Goal: Find specific page/section: Find specific page/section

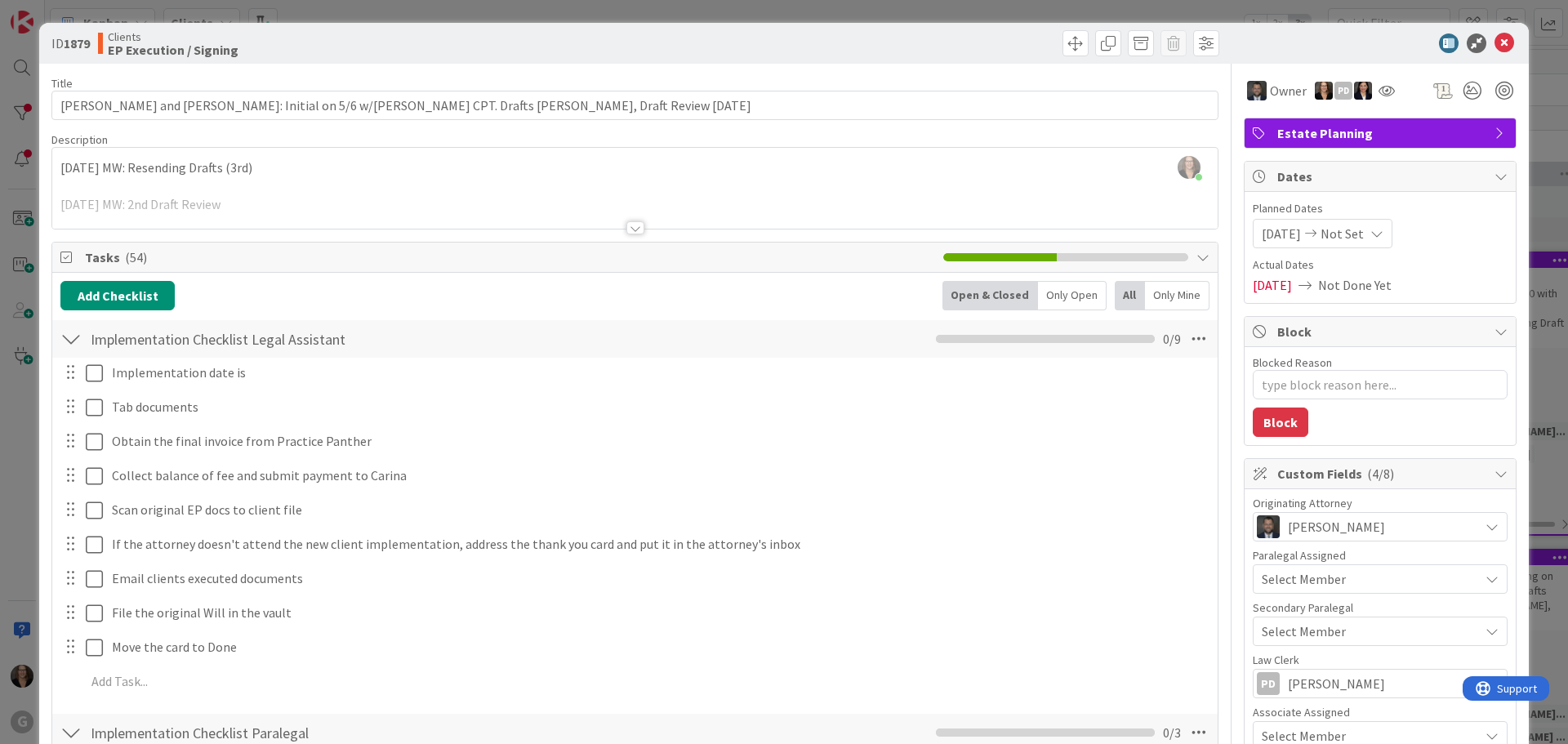
type textarea "x"
click at [1494, 43] on icon at bounding box center [1504, 43] width 19 height 19
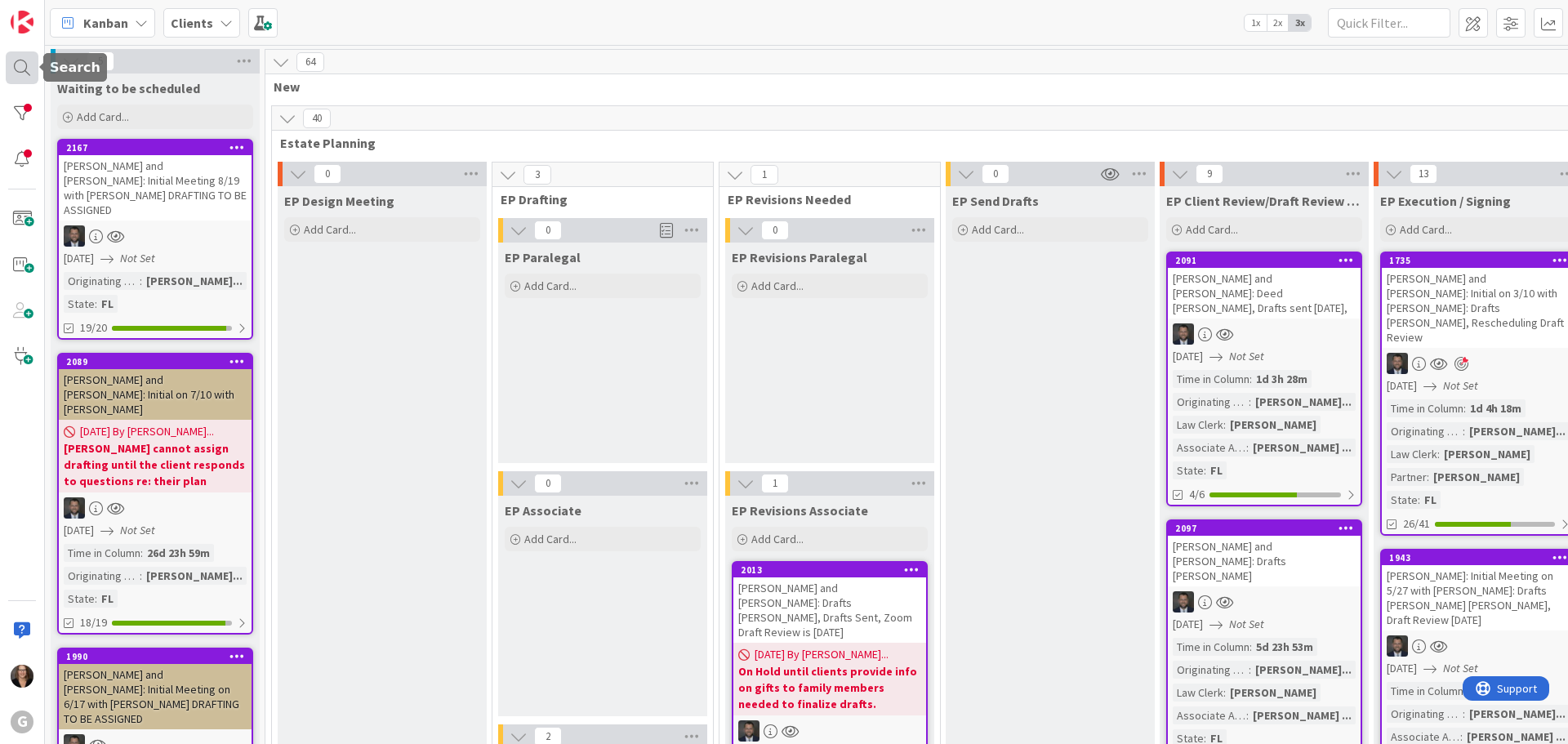
click at [18, 66] on div at bounding box center [22, 67] width 33 height 33
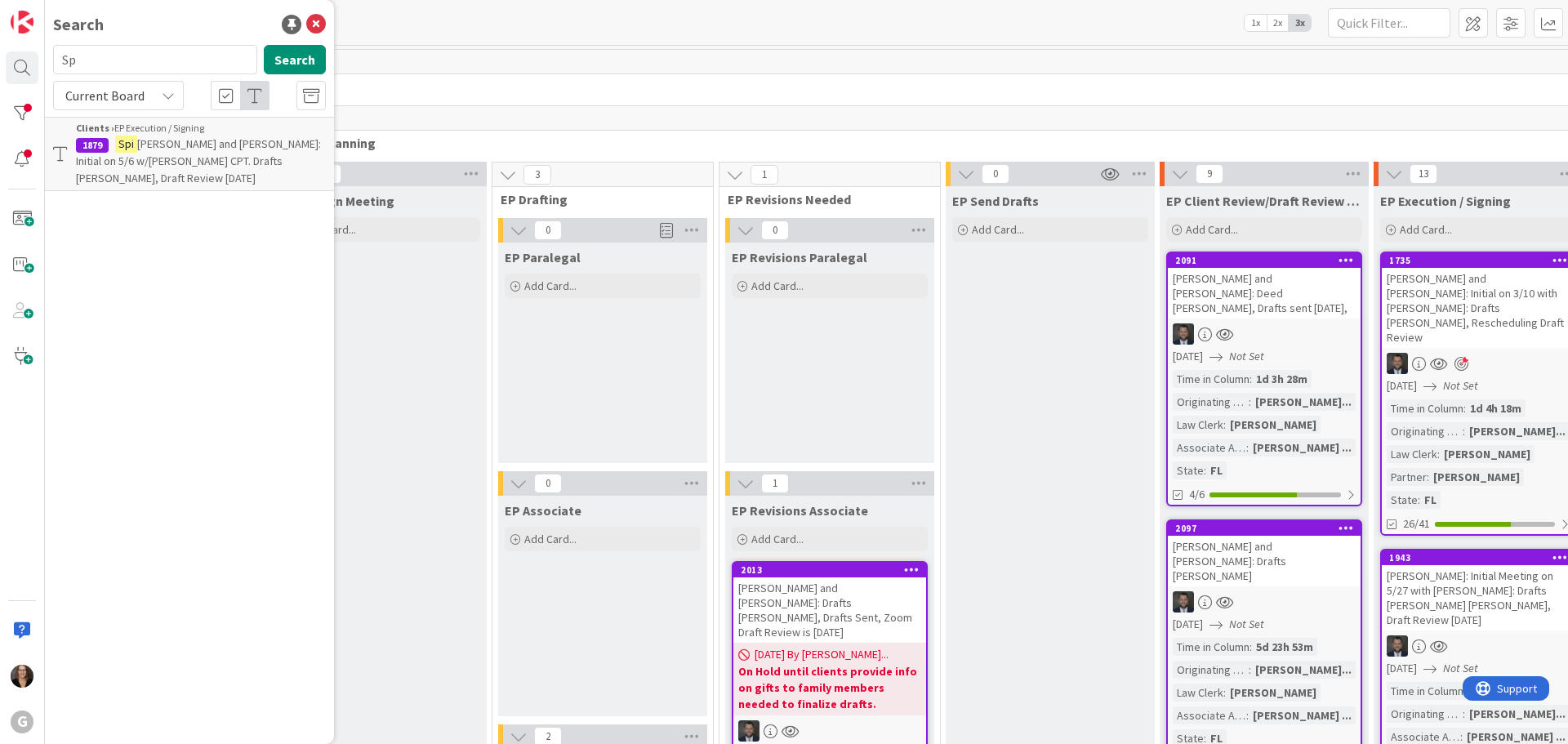
type input "S"
type input "[PERSON_NAME]"
click at [300, 59] on button "Search" at bounding box center [295, 59] width 62 height 29
click at [252, 142] on span ", [PERSON_NAME] and [PERSON_NAME]: Initial on 3/20 w/ [PERSON_NAME] CPT Drafts …" at bounding box center [199, 169] width 245 height 66
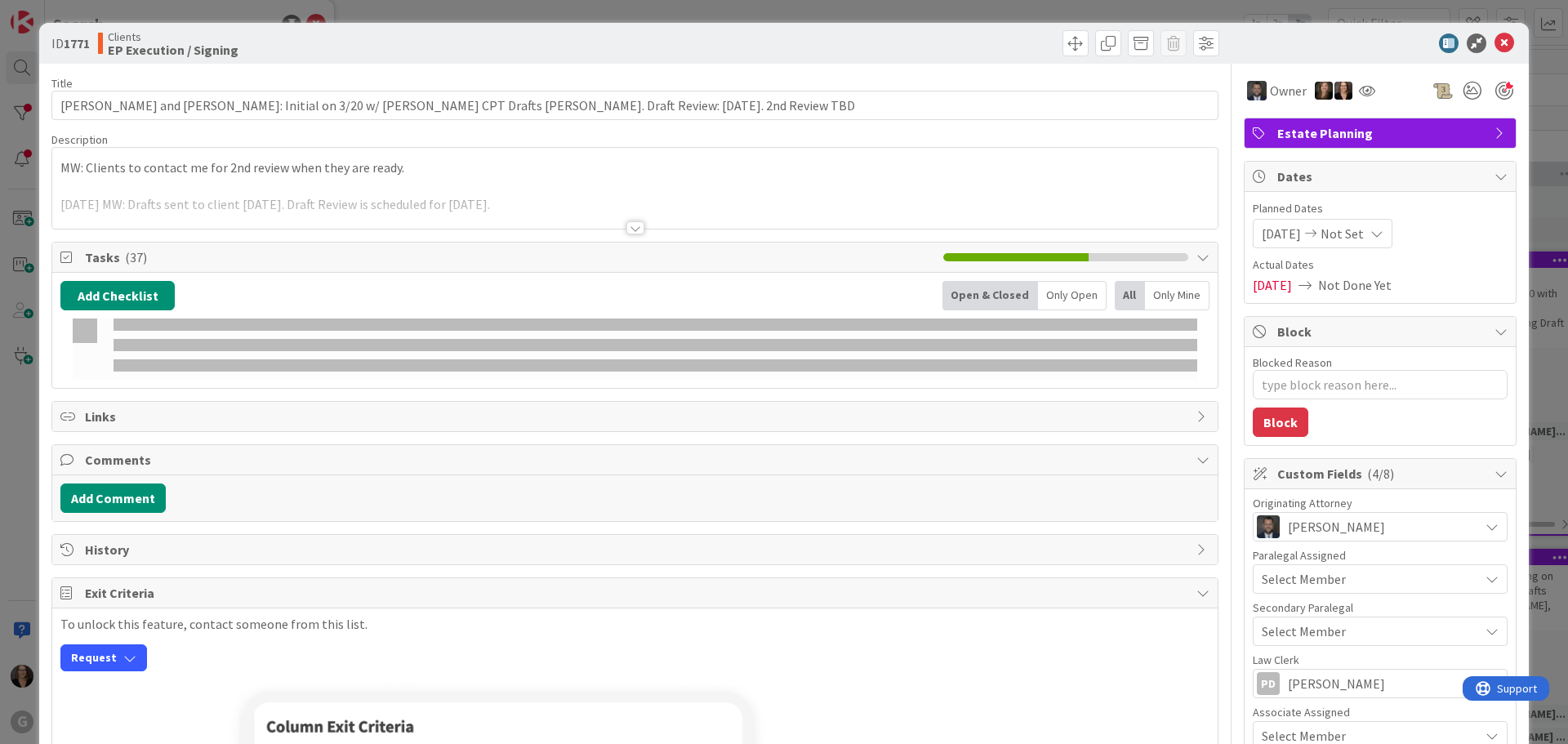
type textarea "x"
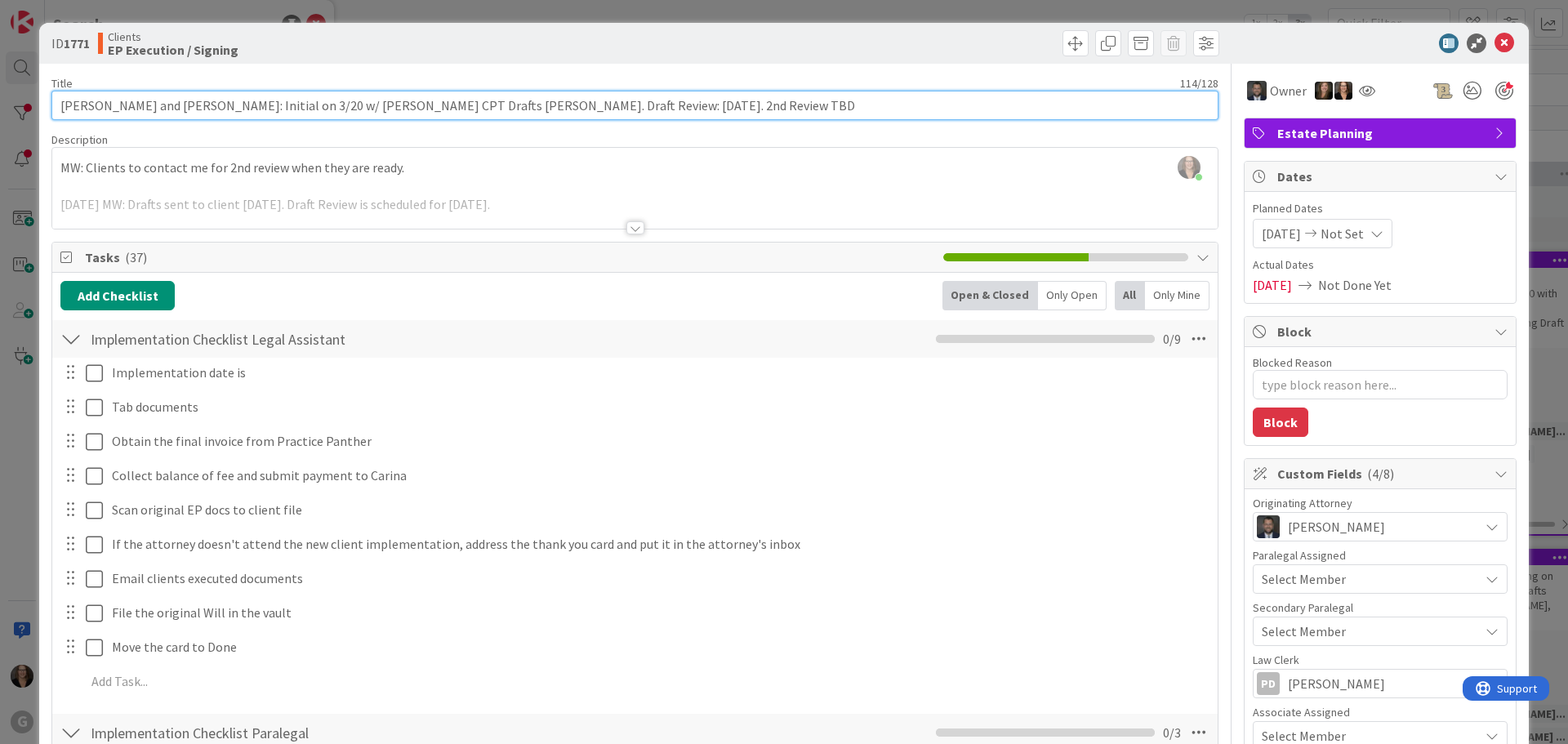
click at [693, 106] on input "[PERSON_NAME] and [PERSON_NAME]: Initial on 3/20 w/ [PERSON_NAME] CPT Drafts [P…" at bounding box center [634, 105] width 1167 height 29
type input "[PERSON_NAME] and [PERSON_NAME]: Initial on 3/20 w/ [PERSON_NAME] CPT Drafts [P…"
type textarea "x"
type input "[PERSON_NAME] and [PERSON_NAME]: Initial on 3/20 w/ [PERSON_NAME] CPT Drafts [P…"
type textarea "x"
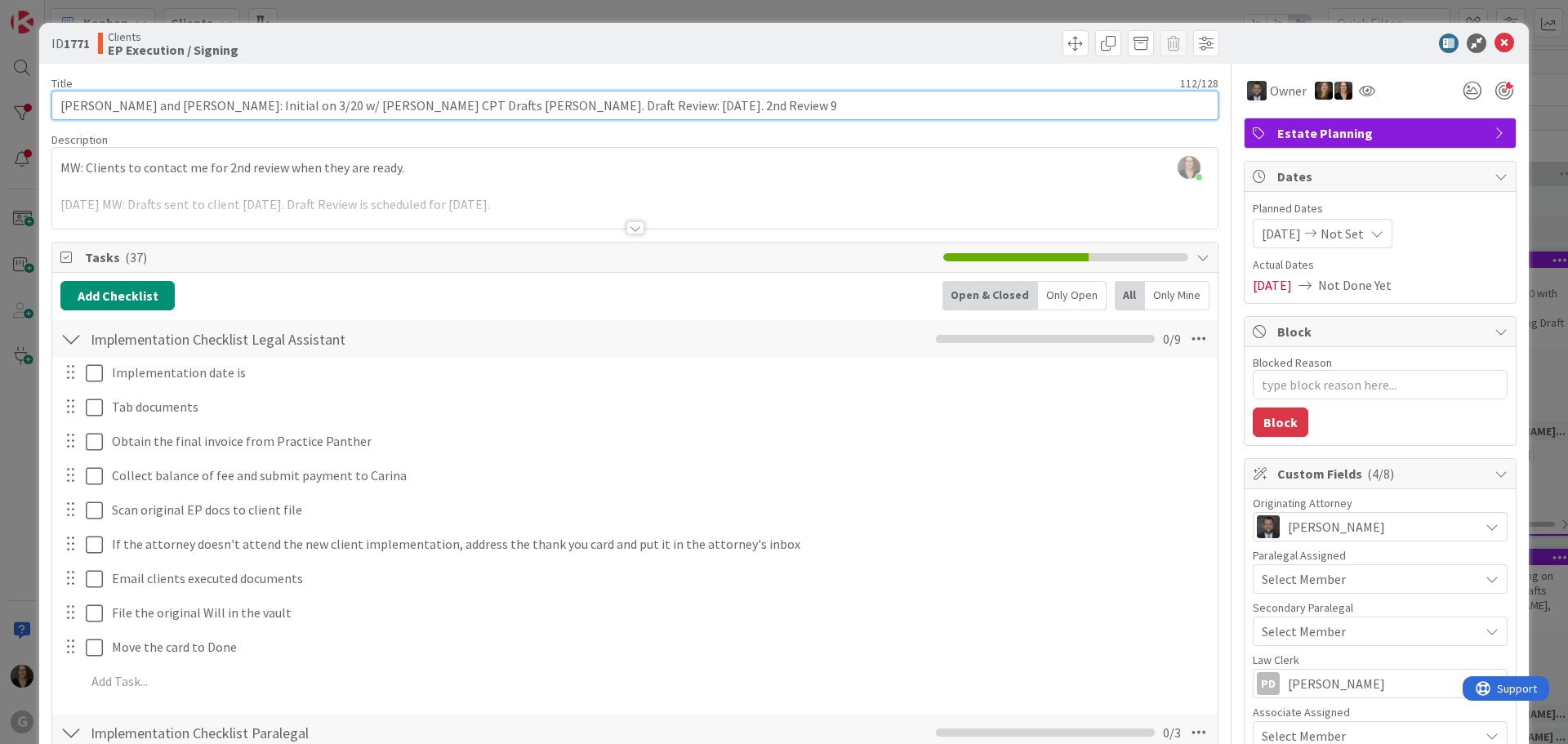
type input "[PERSON_NAME] and [PERSON_NAME]: Initial on 3/20 w/ [PERSON_NAME] CPT Drafts [P…"
type textarea "x"
type input "[PERSON_NAME] and [PERSON_NAME]: Initial on 3/20 w/ [PERSON_NAME] CPT Drafts [P…"
type textarea "x"
type input "[PERSON_NAME] and [PERSON_NAME]: Initial on 3/20 w/ [PERSON_NAME] CPT Drafts [P…"
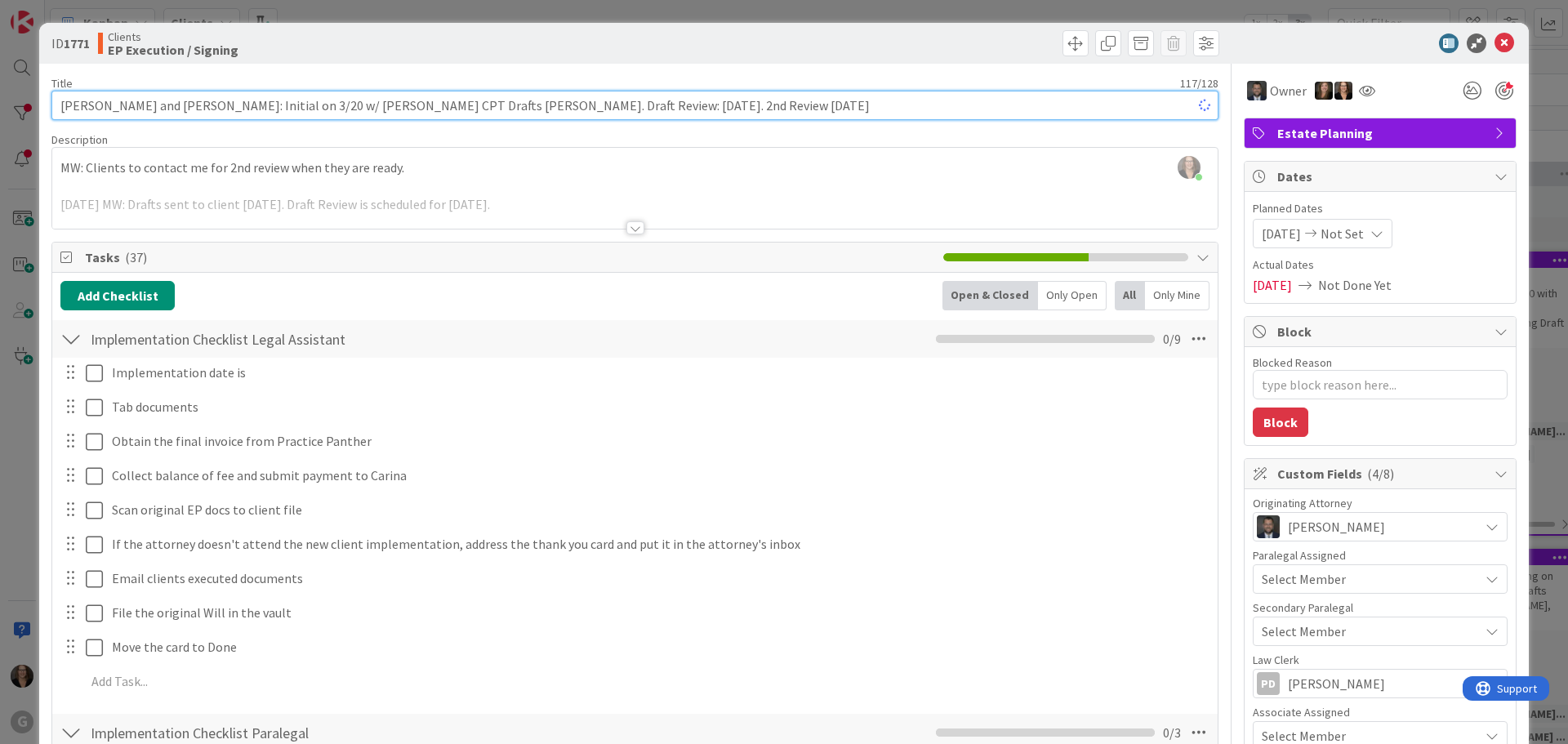
type textarea "x"
type input "[PERSON_NAME] and [PERSON_NAME]: Initial on 3/20 w/ [PERSON_NAME] CPT Drafts [P…"
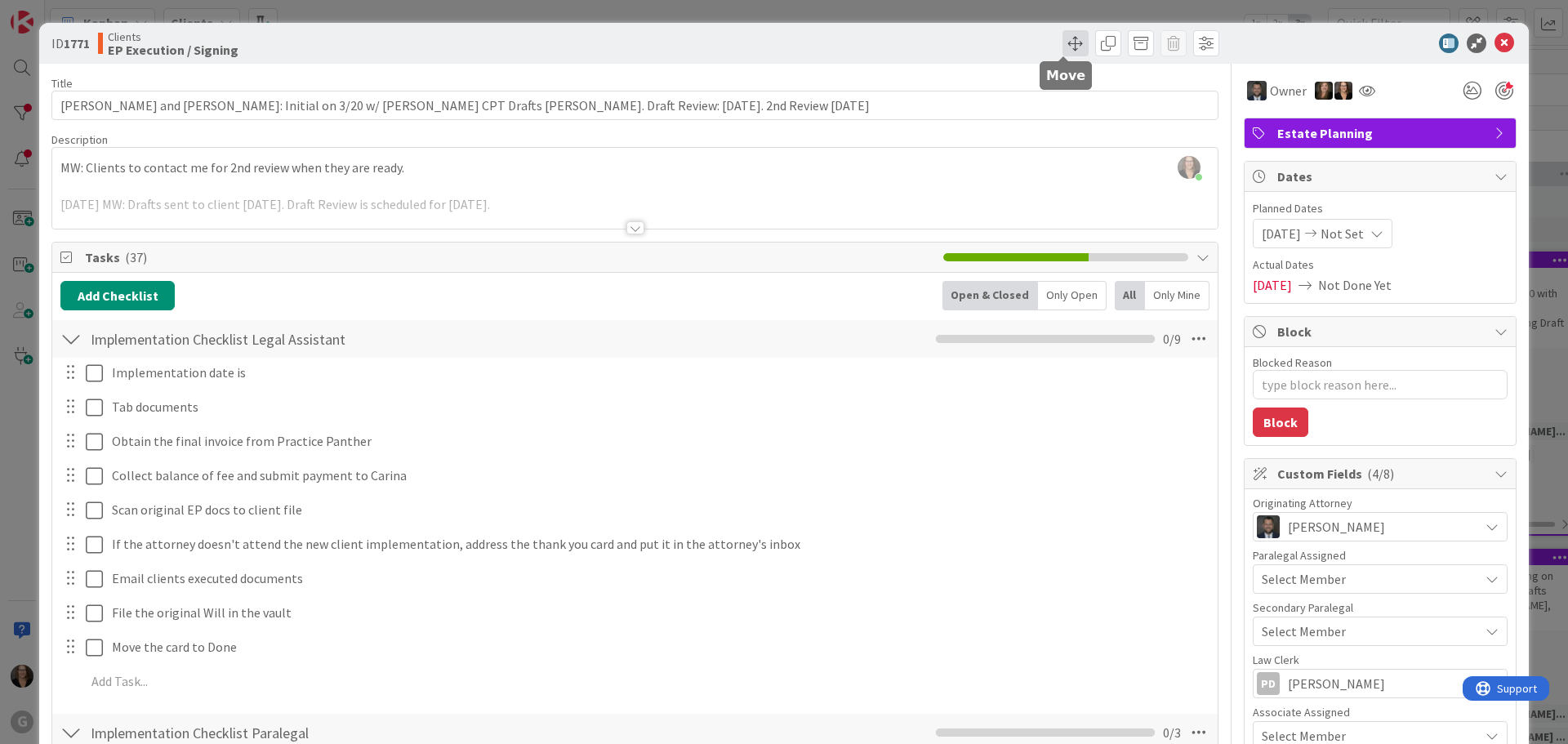
click at [1065, 49] on span at bounding box center [1075, 43] width 26 height 26
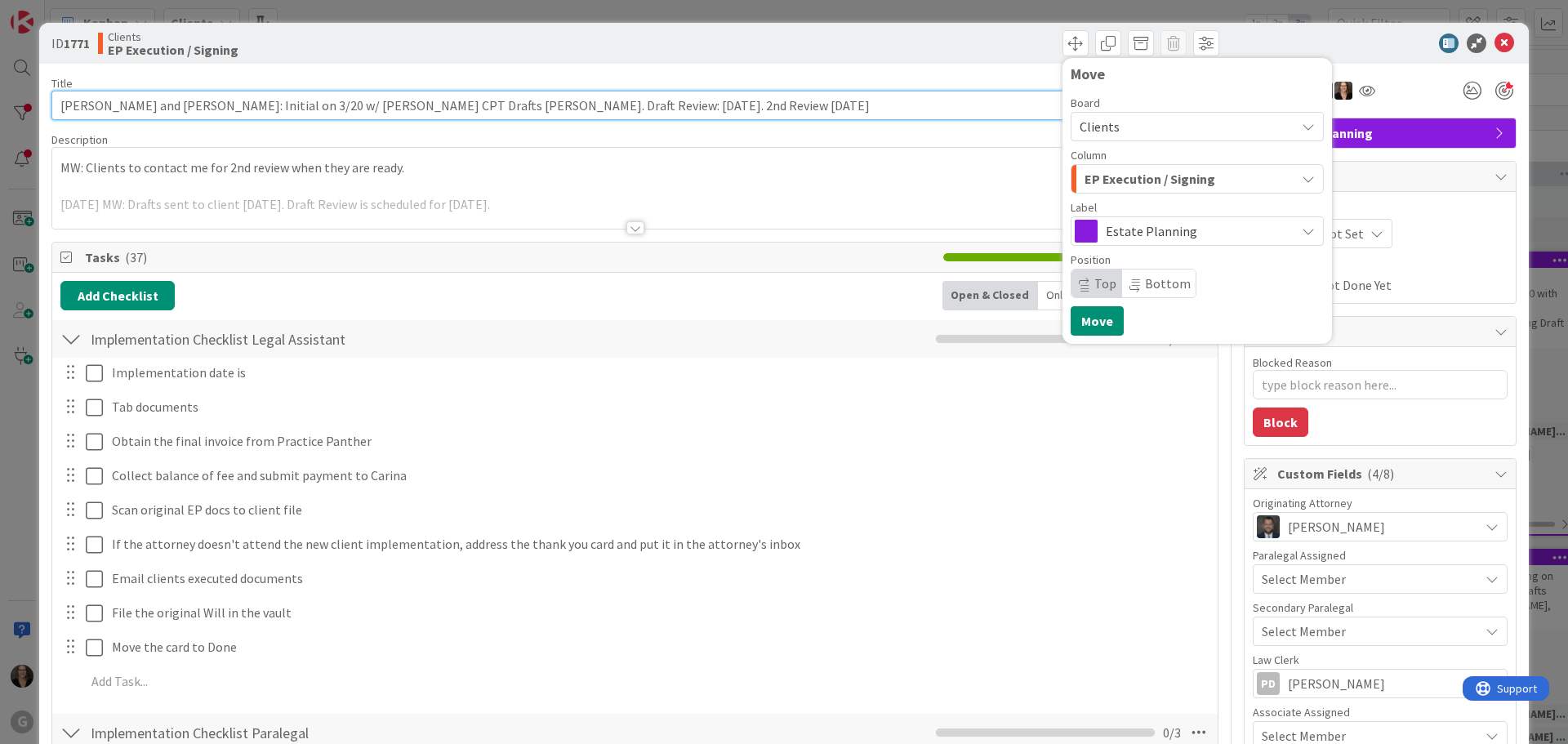
click at [776, 112] on input "[PERSON_NAME] and [PERSON_NAME]: Initial on 3/20 w/ [PERSON_NAME] CPT Drafts [P…" at bounding box center [634, 105] width 1167 height 29
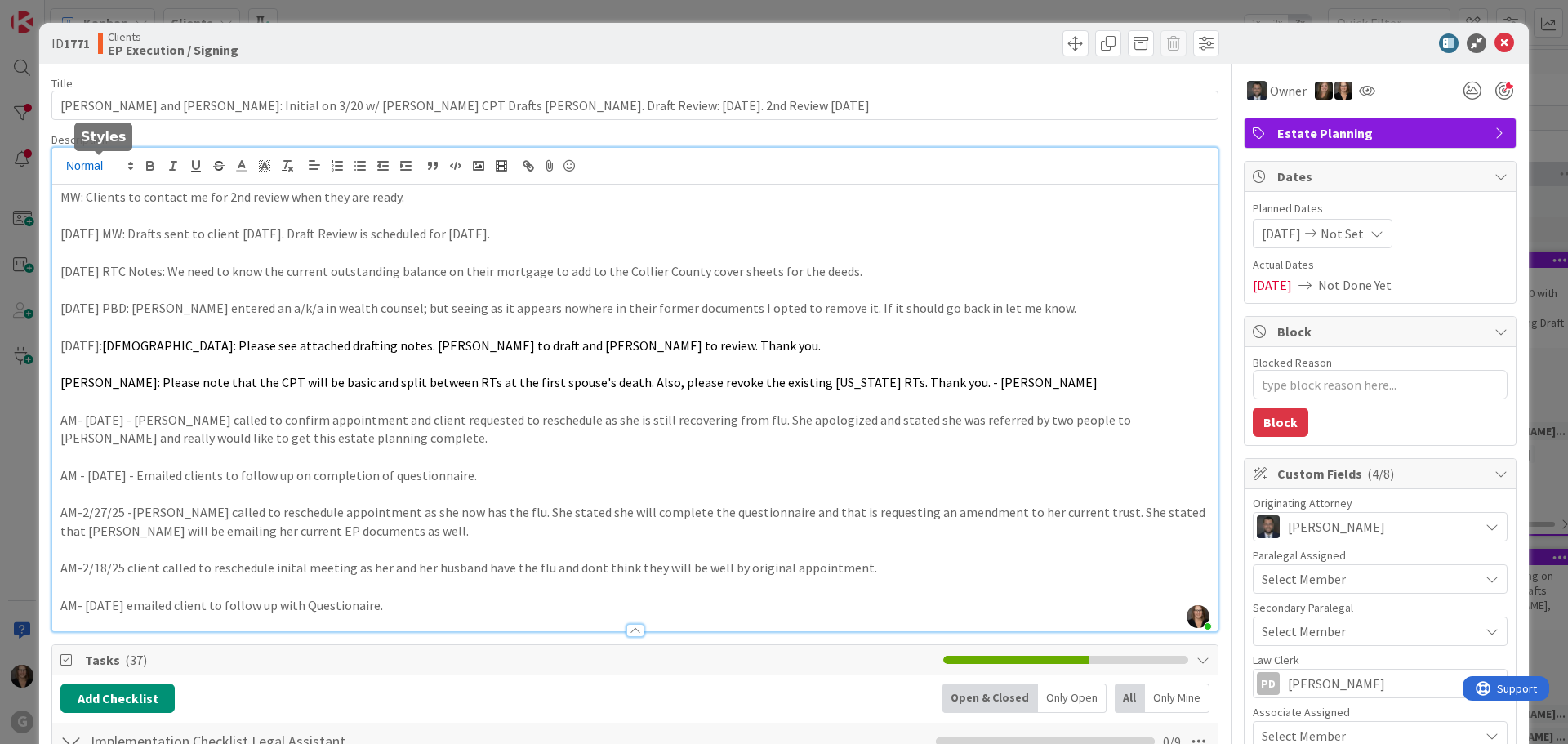
click at [60, 164] on div "[PERSON_NAME] just joined MW: Clients to contact me for 2nd review when they ar…" at bounding box center [634, 389] width 1165 height 483
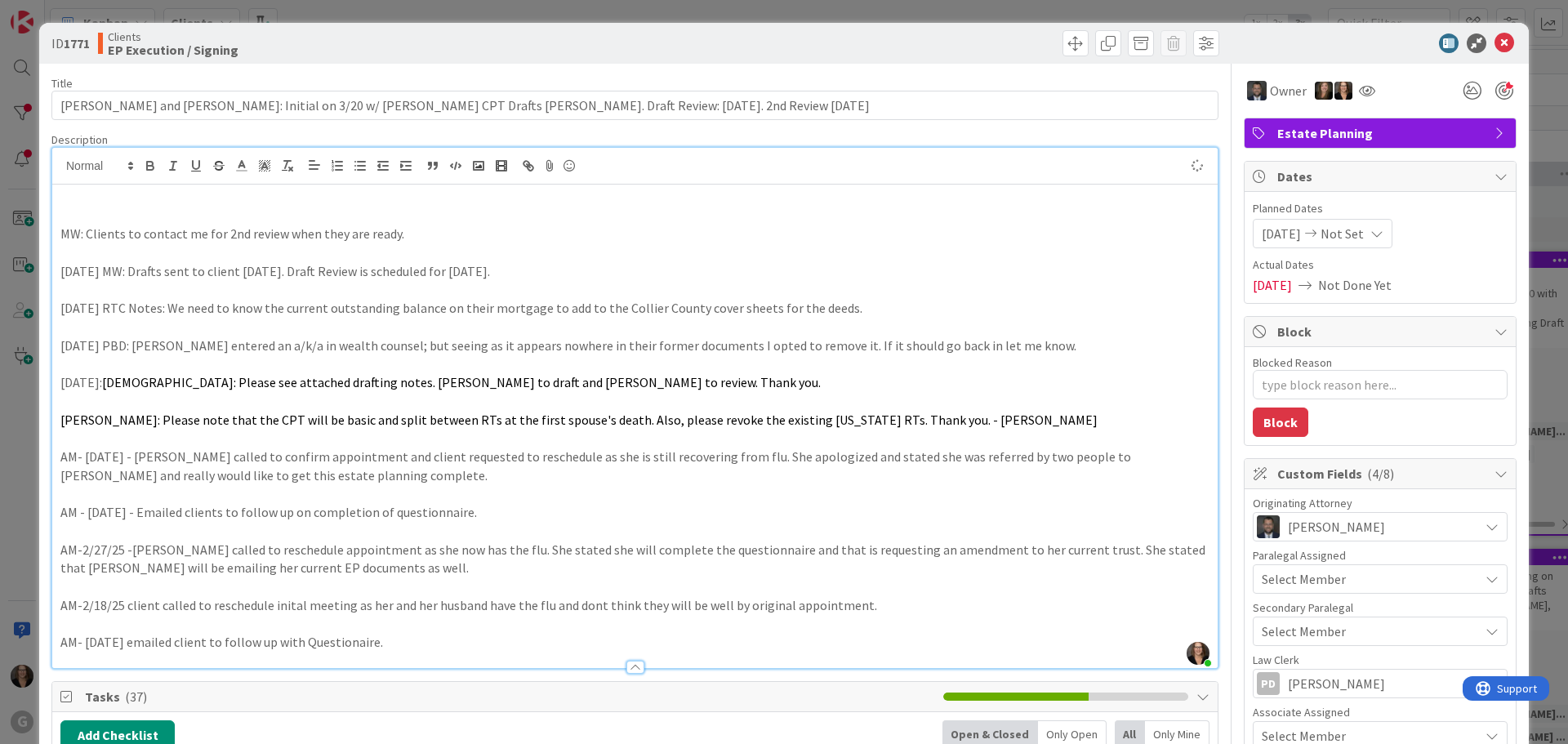
type textarea "x"
click at [455, 195] on p "[DATE] MW: Reached out to clients again. Scheduled 2nd draft review for9-5-25" at bounding box center [635, 197] width 1149 height 18
click at [508, 195] on p "[DATE] MW: Reached out to clients again. Scheduled 2nd draft review for [DATE]" at bounding box center [635, 197] width 1149 height 18
type textarea "x"
click at [1494, 40] on icon at bounding box center [1504, 43] width 19 height 19
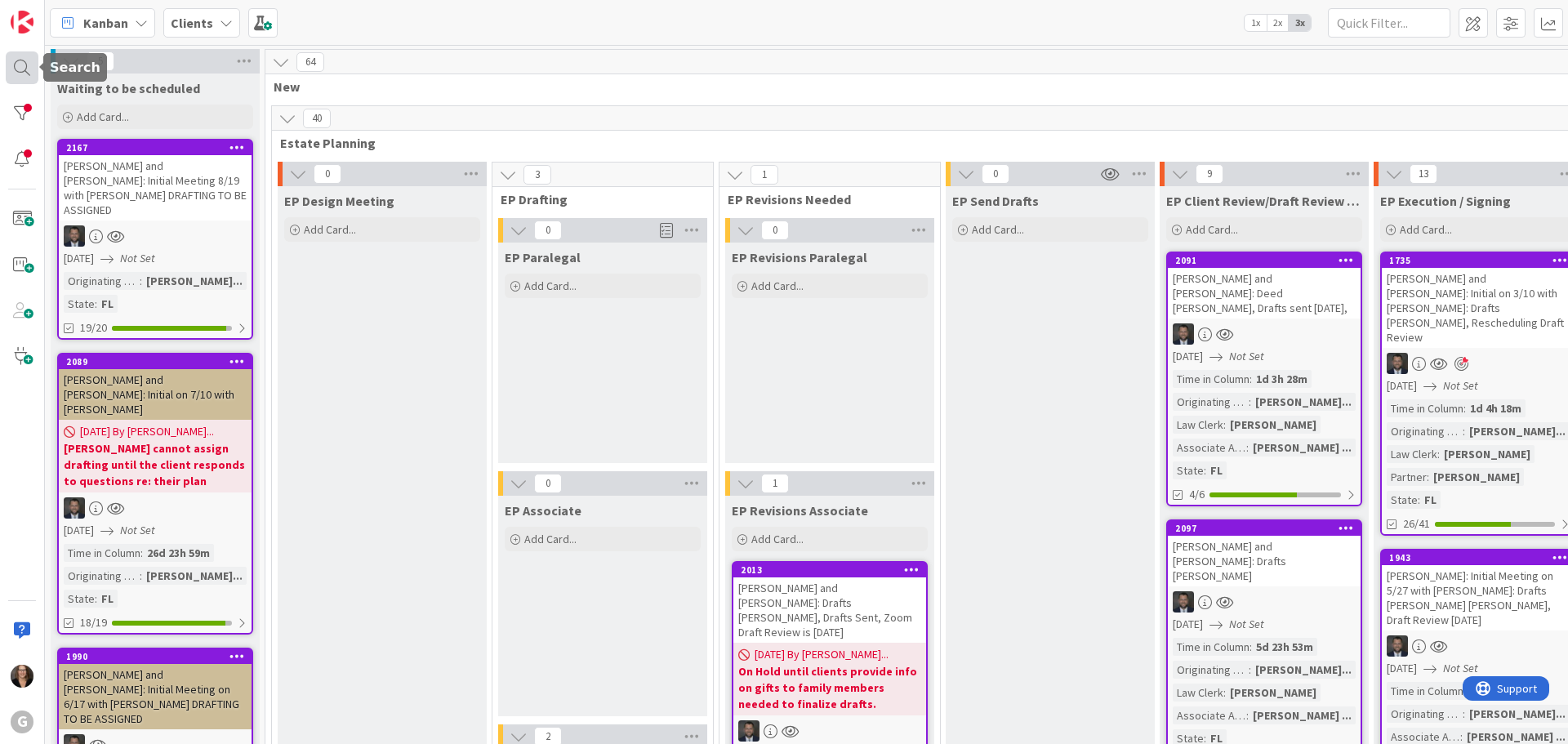
click at [18, 68] on div at bounding box center [22, 67] width 33 height 33
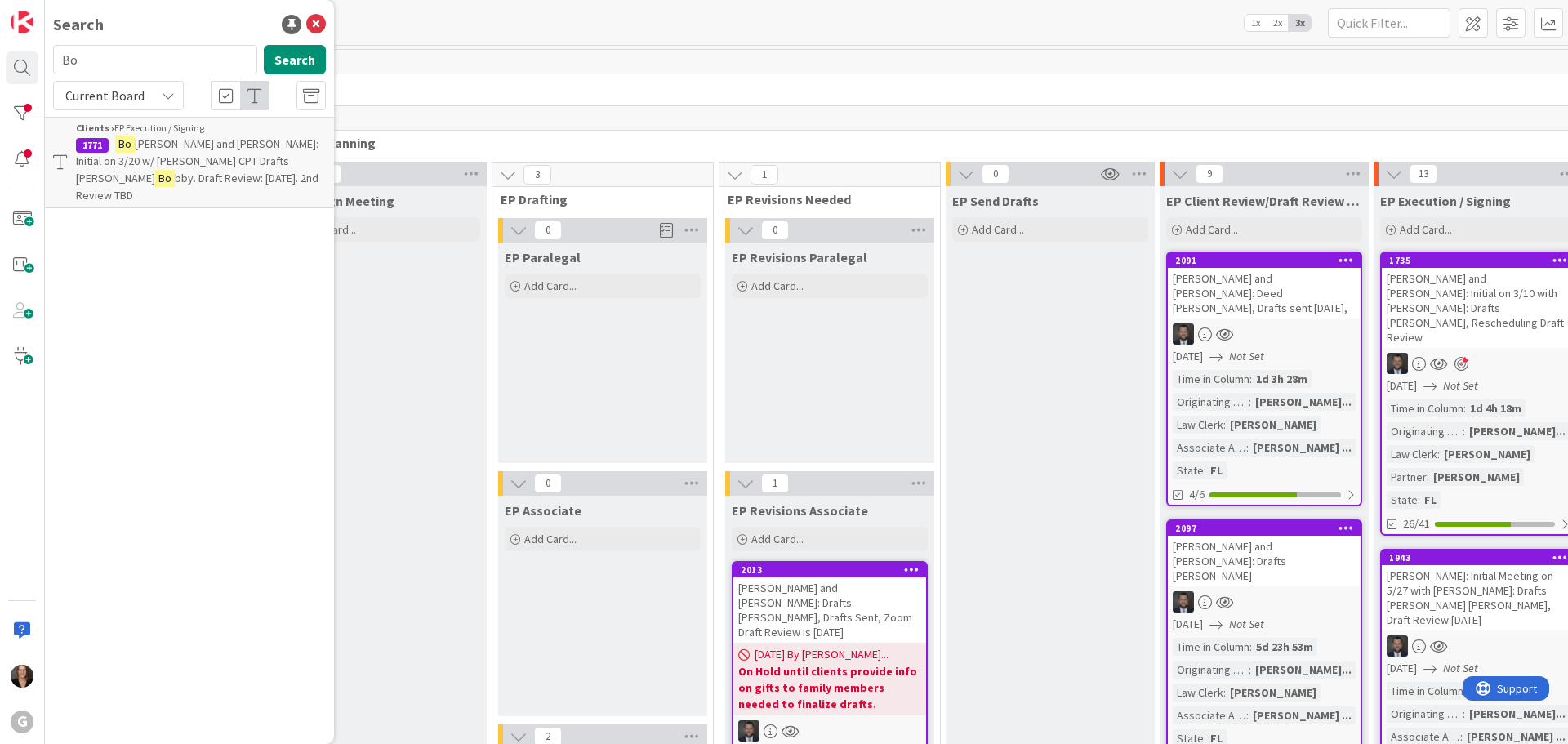
type input "B"
type input "[PERSON_NAME]"
click at [291, 65] on button "Search" at bounding box center [295, 59] width 62 height 29
click at [144, 147] on mark "[PERSON_NAME]" at bounding box center [157, 144] width 85 height 17
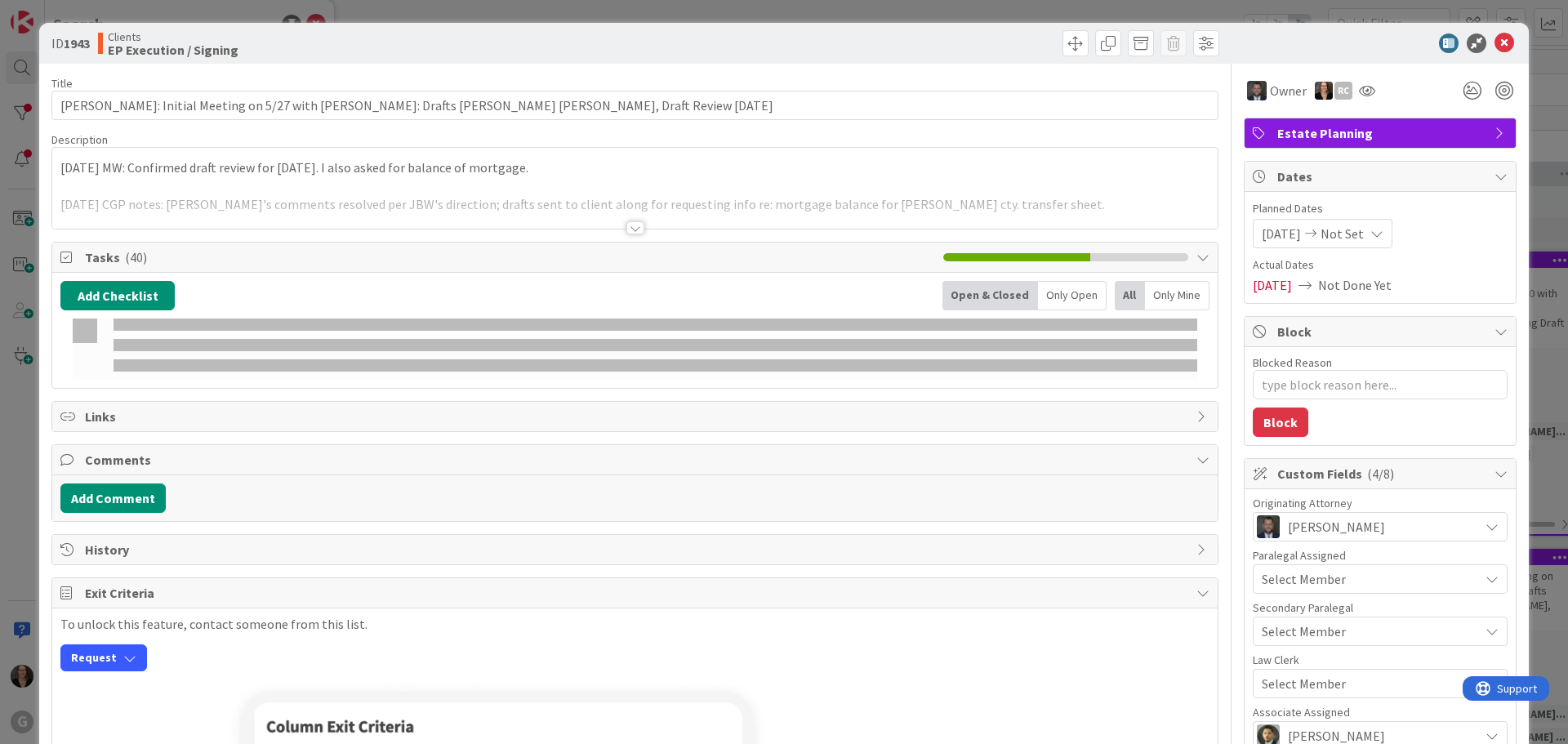
type textarea "x"
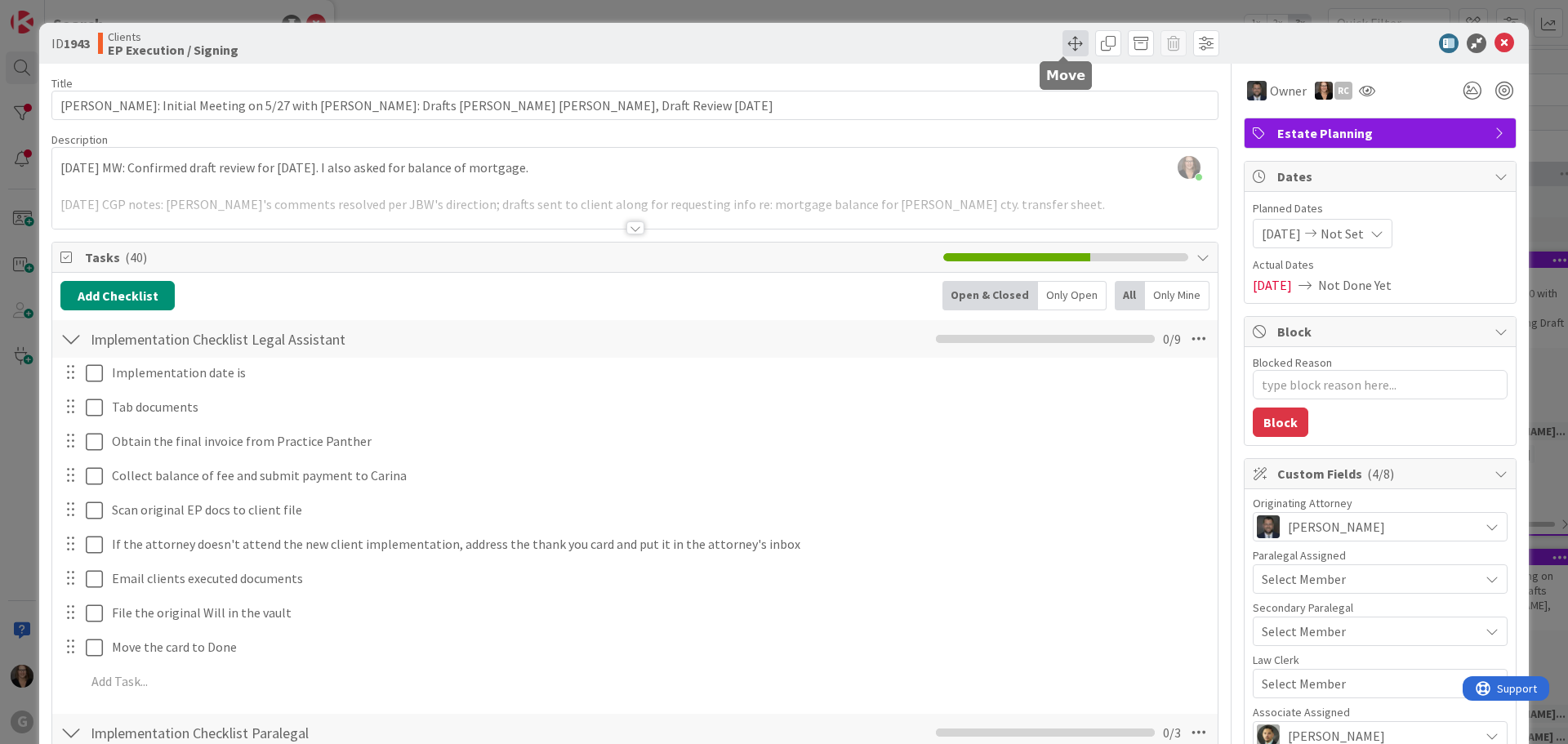
click at [1066, 41] on span at bounding box center [1075, 43] width 26 height 26
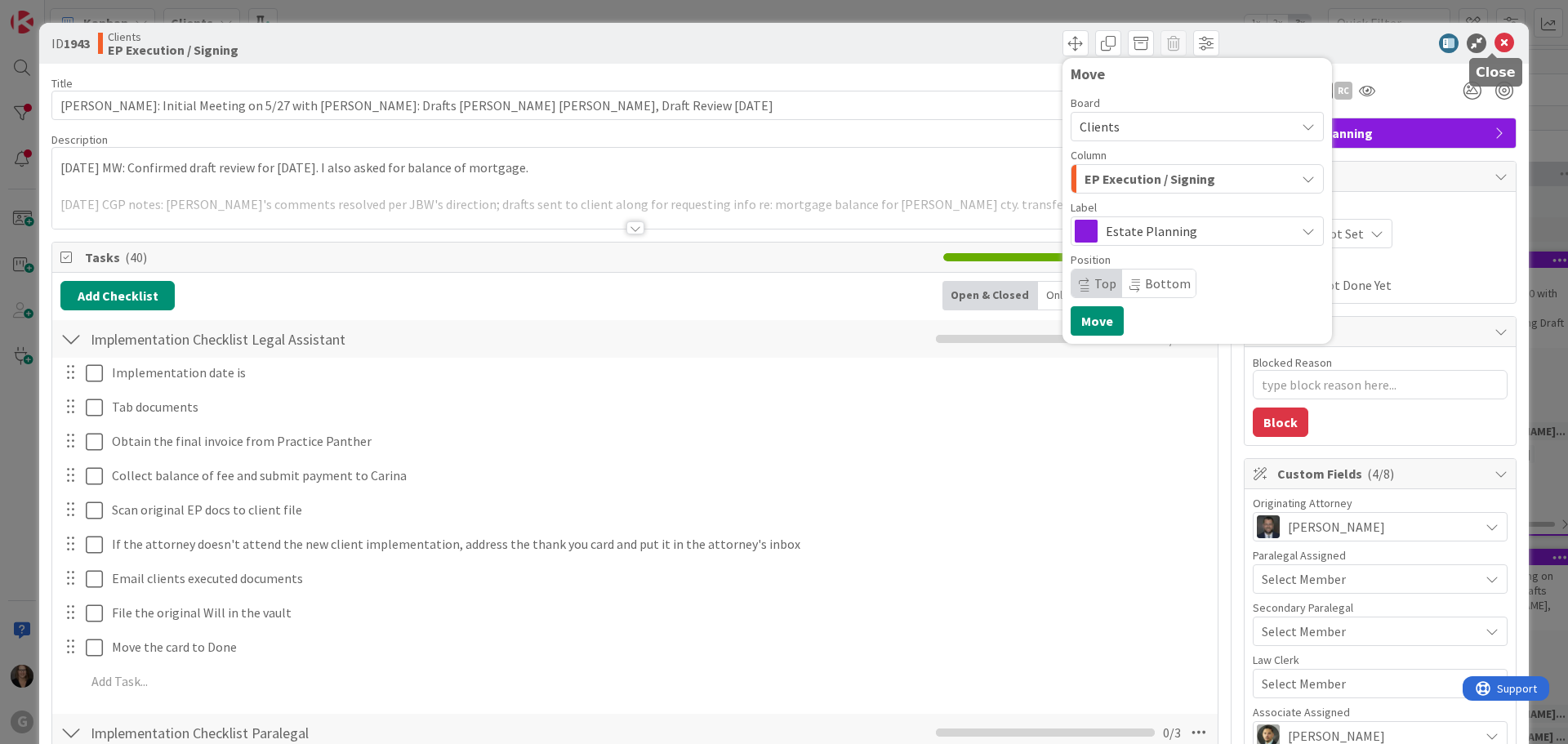
click at [1494, 38] on icon at bounding box center [1504, 43] width 19 height 19
